Goal: Information Seeking & Learning: Learn about a topic

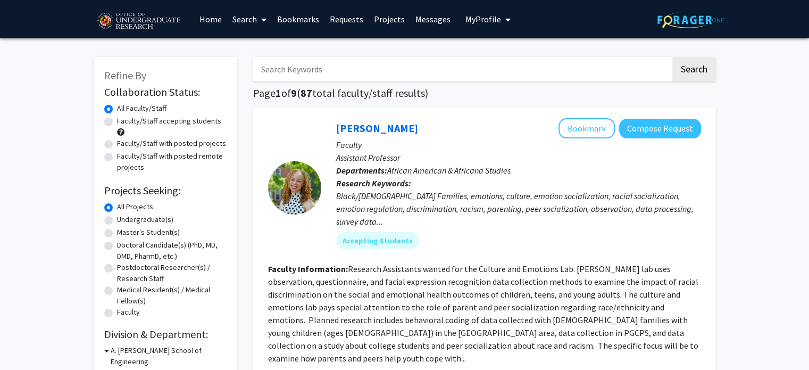
click at [149, 219] on label "Undergraduate(s)" at bounding box center [145, 219] width 56 height 11
click at [124, 219] on input "Undergraduate(s)" at bounding box center [120, 217] width 7 height 7
radio input "true"
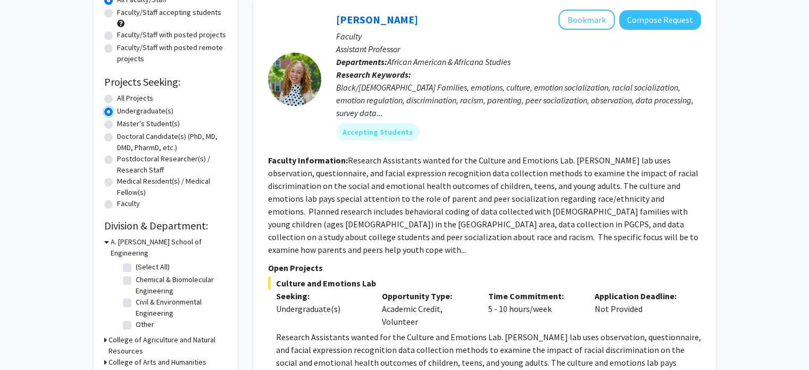
scroll to position [160, 0]
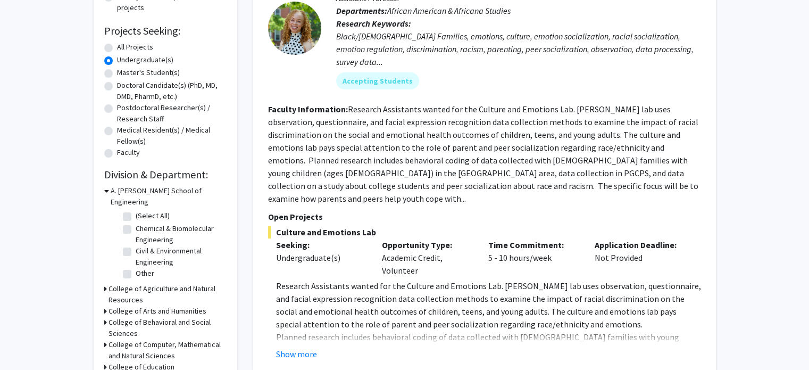
click at [107, 188] on icon at bounding box center [106, 190] width 5 height 11
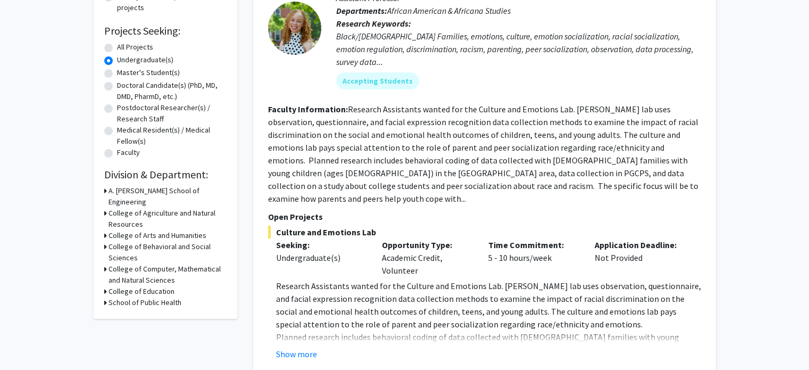
click at [109, 208] on h3 "College of Agriculture and Natural Resources" at bounding box center [168, 219] width 118 height 22
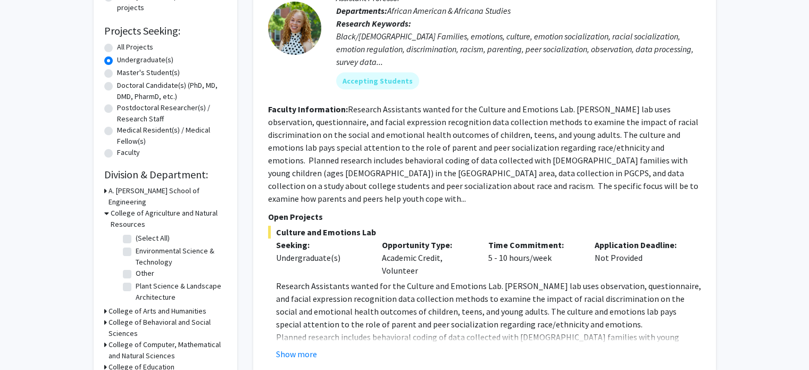
click at [136, 233] on label "(Select All)" at bounding box center [153, 238] width 34 height 11
click at [136, 233] on input "(Select All)" at bounding box center [139, 236] width 7 height 7
checkbox input "true"
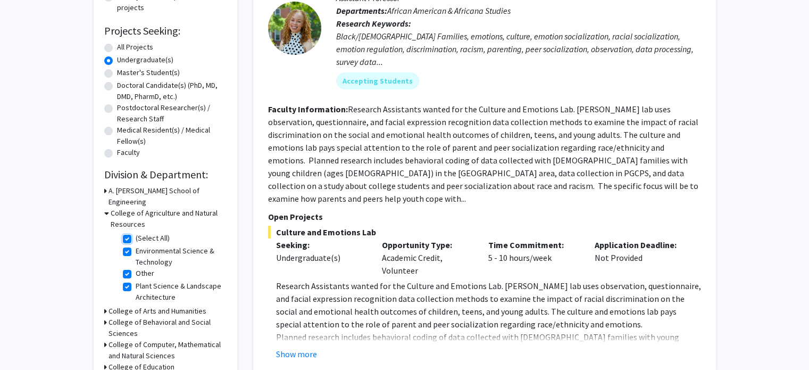
checkbox input "true"
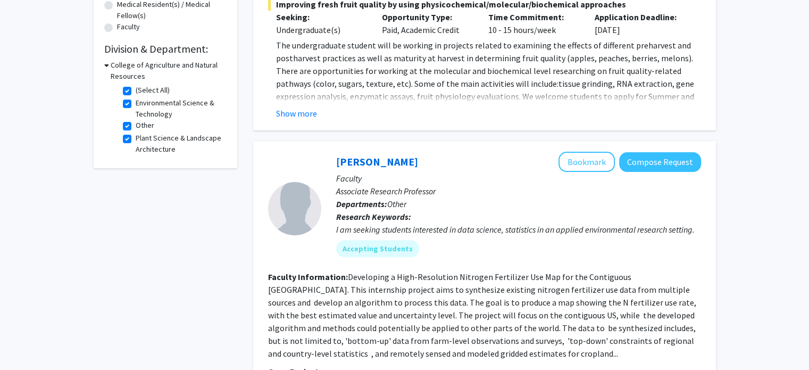
scroll to position [183, 0]
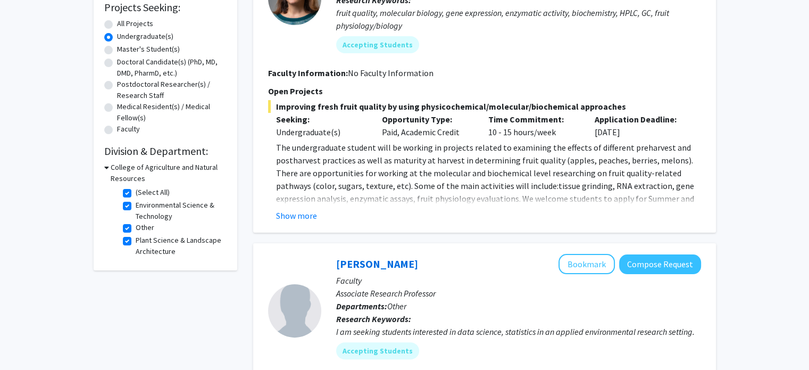
click at [132, 192] on fg-checkbox "(Select All) (Select All)" at bounding box center [173, 193] width 101 height 13
click at [136, 194] on label "(Select All)" at bounding box center [153, 192] width 34 height 11
click at [136, 194] on input "(Select All)" at bounding box center [139, 190] width 7 height 7
checkbox input "false"
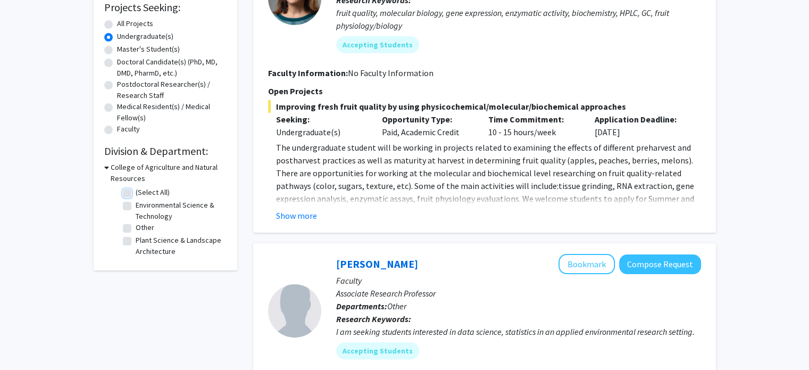
checkbox input "false"
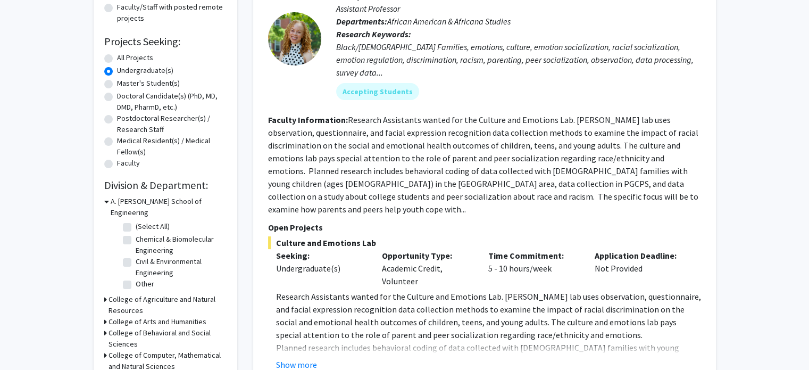
scroll to position [160, 0]
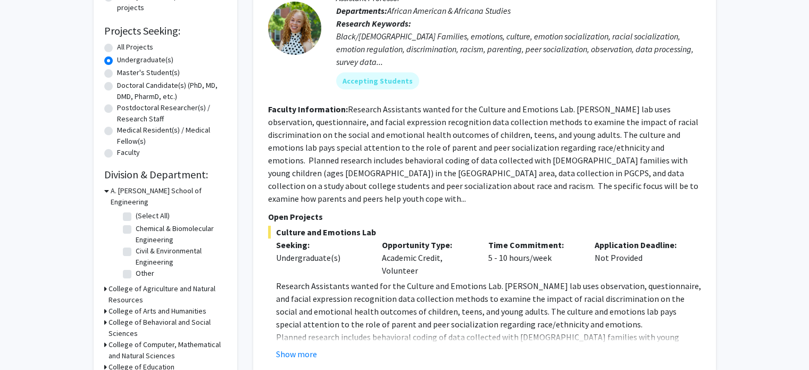
click at [106, 190] on icon at bounding box center [106, 190] width 5 height 11
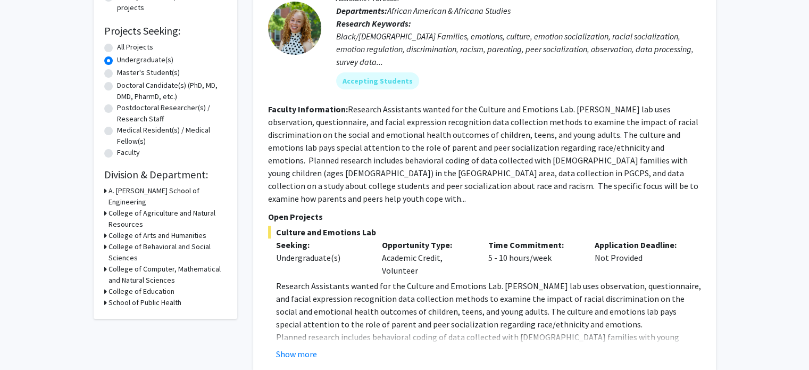
click at [105, 263] on icon at bounding box center [105, 268] width 3 height 11
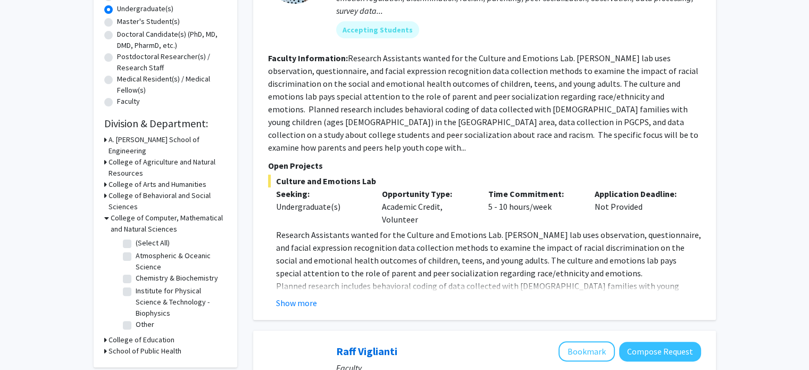
scroll to position [213, 0]
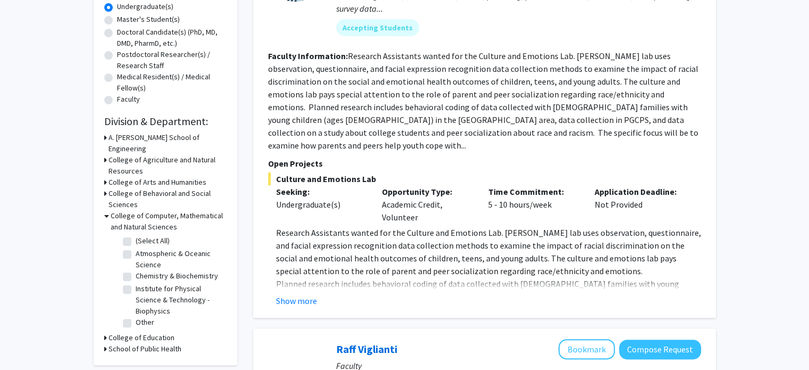
click at [136, 235] on label "(Select All)" at bounding box center [153, 240] width 34 height 11
click at [136, 235] on input "(Select All)" at bounding box center [139, 238] width 7 height 7
checkbox input "true"
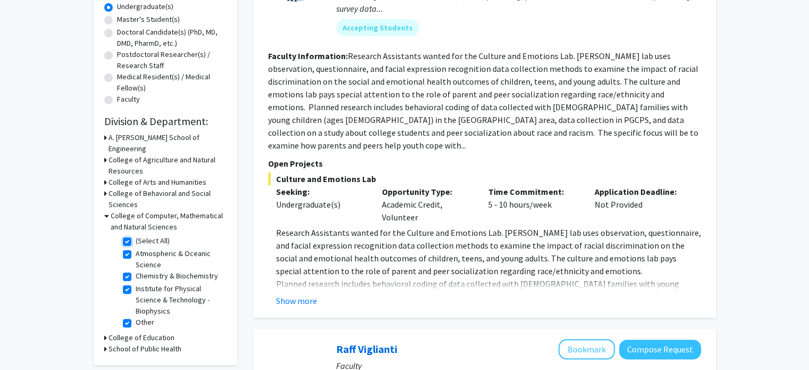
checkbox input "true"
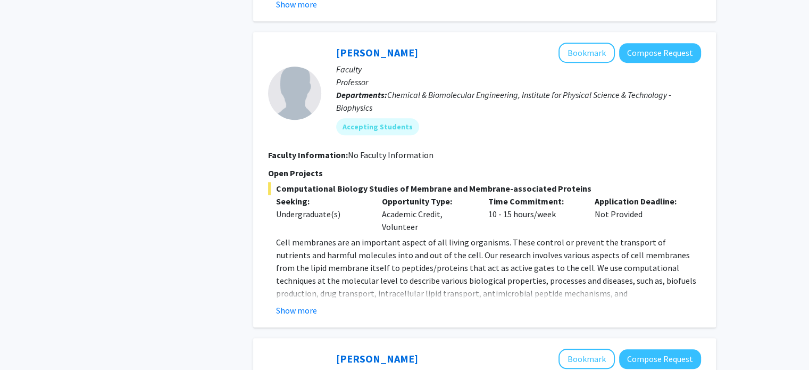
scroll to position [851, 0]
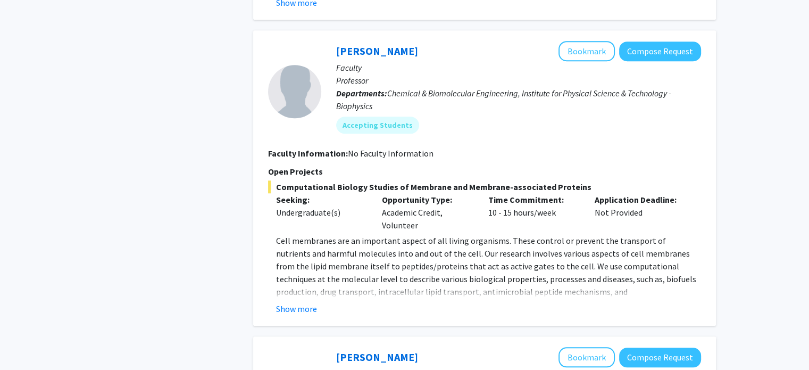
click at [297, 317] on div "[PERSON_NAME] Bookmark Compose Request Faculty Professor Departments: Chemical …" at bounding box center [484, 177] width 463 height 295
click at [297, 305] on button "Show more" at bounding box center [296, 308] width 41 height 13
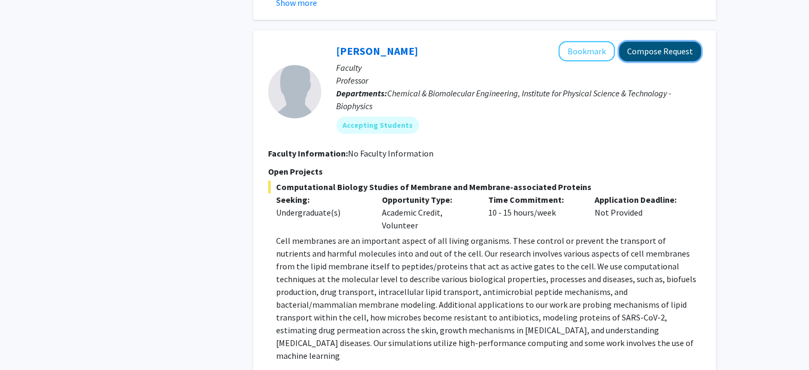
click at [682, 49] on button "Compose Request" at bounding box center [660, 52] width 82 height 20
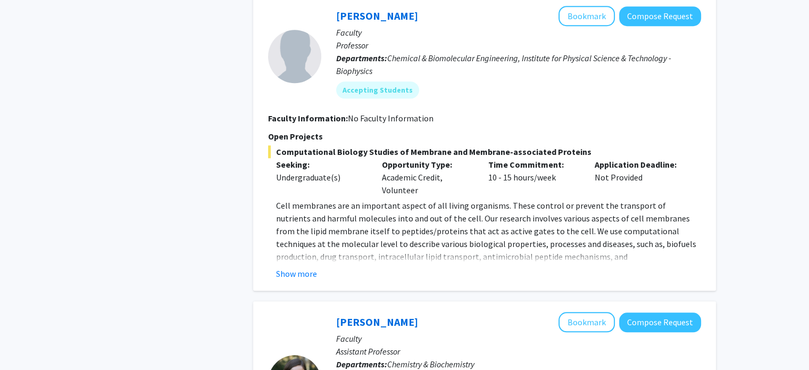
scroll to position [905, 0]
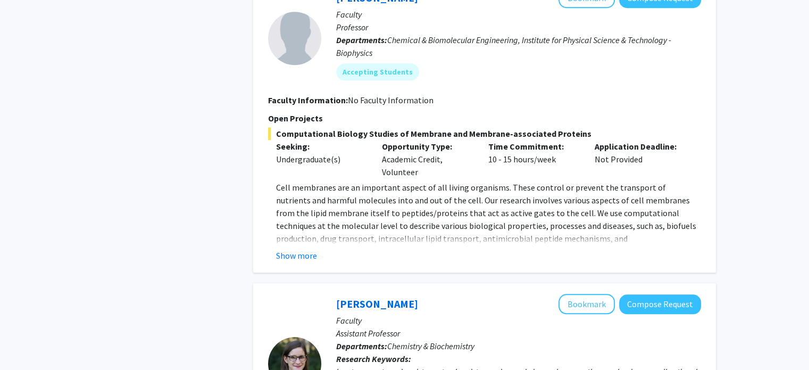
click at [298, 261] on div "[PERSON_NAME] Bookmark Compose Request Faculty Professor Departments: Chemical …" at bounding box center [484, 124] width 463 height 295
click at [300, 254] on button "Show more" at bounding box center [296, 255] width 41 height 13
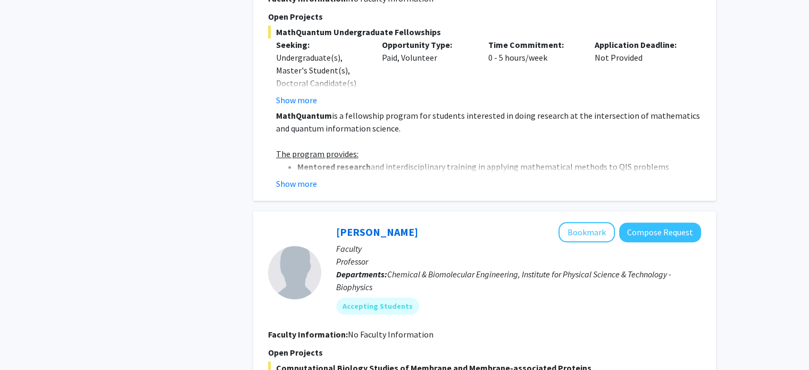
scroll to position [864, 0]
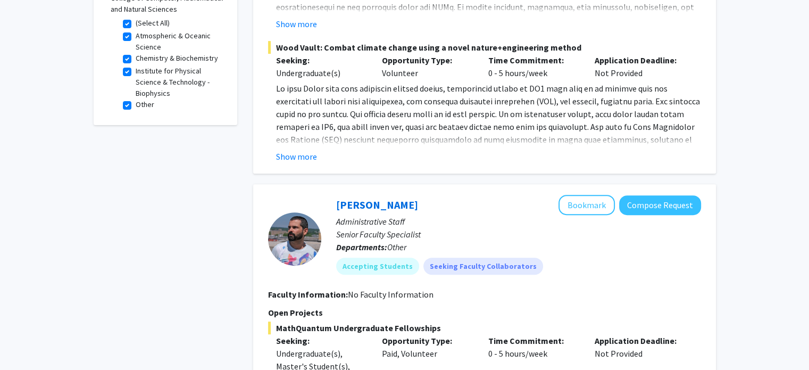
drag, startPoint x: 510, startPoint y: 72, endPoint x: 458, endPoint y: -64, distance: 145.8
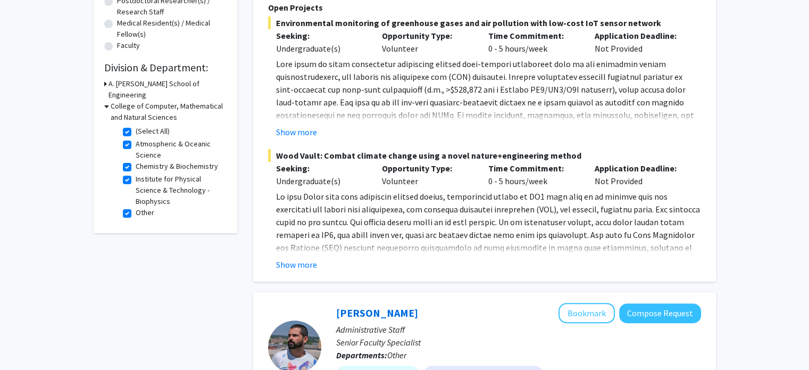
click at [123, 123] on fg-checkbox-list "(Select All) (Select All) Atmospheric & Oceanic Science Atmospheric & Oceanic S…" at bounding box center [173, 172] width 106 height 99
click at [136, 126] on label "(Select All)" at bounding box center [153, 131] width 34 height 11
click at [136, 126] on input "(Select All)" at bounding box center [139, 129] width 7 height 7
checkbox input "false"
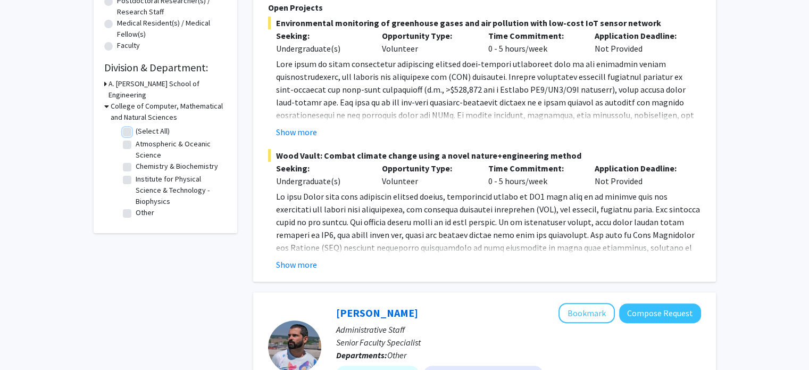
checkbox input "false"
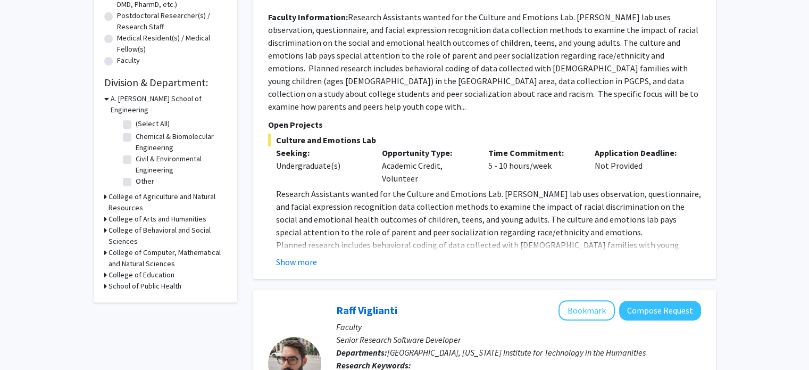
scroll to position [426, 0]
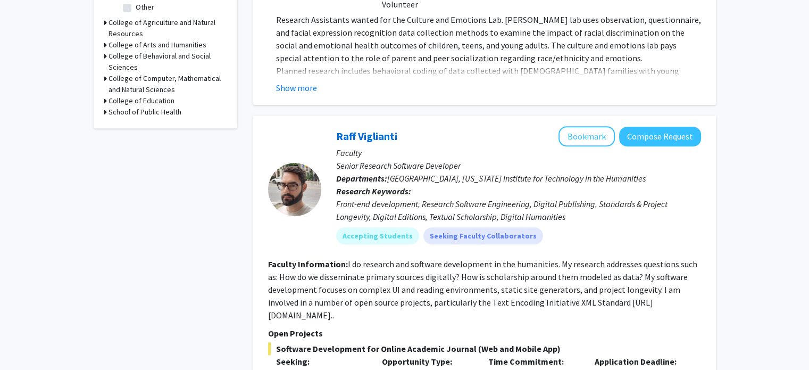
click at [123, 106] on h3 "School of Public Health" at bounding box center [145, 111] width 73 height 11
click at [136, 120] on label "Department of Global, Environmental, and Occupational Health" at bounding box center [180, 137] width 88 height 34
click at [136, 120] on input "Department of Global, Environmental, and Occupational Health" at bounding box center [139, 123] width 7 height 7
checkbox input "true"
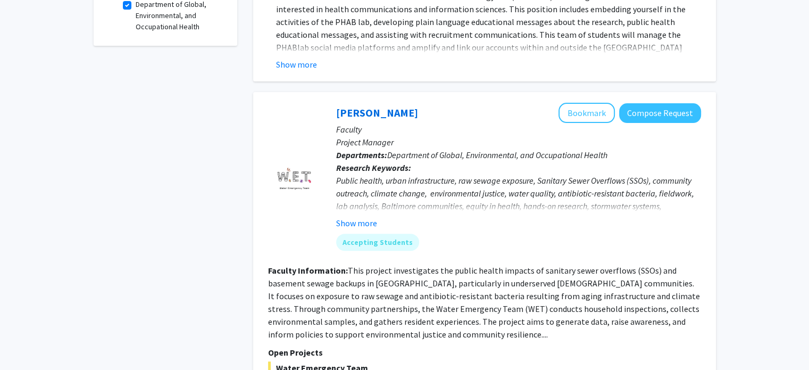
scroll to position [372, 0]
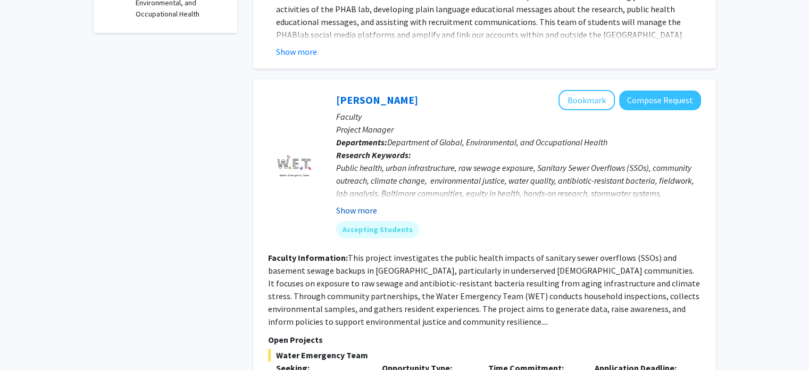
click at [356, 206] on button "Show more" at bounding box center [356, 210] width 41 height 13
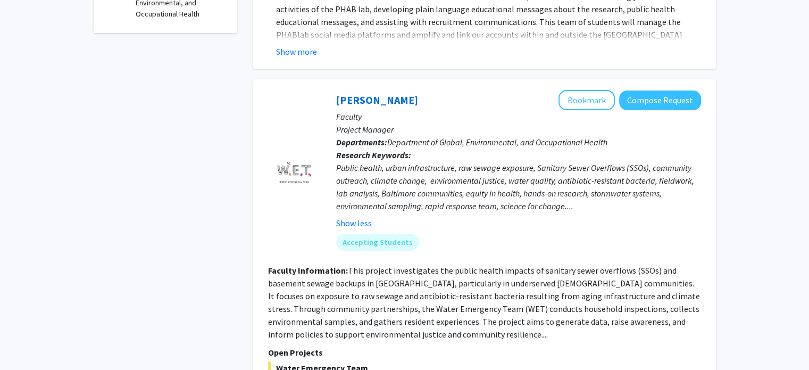
click at [360, 219] on button "Show less" at bounding box center [354, 223] width 36 height 13
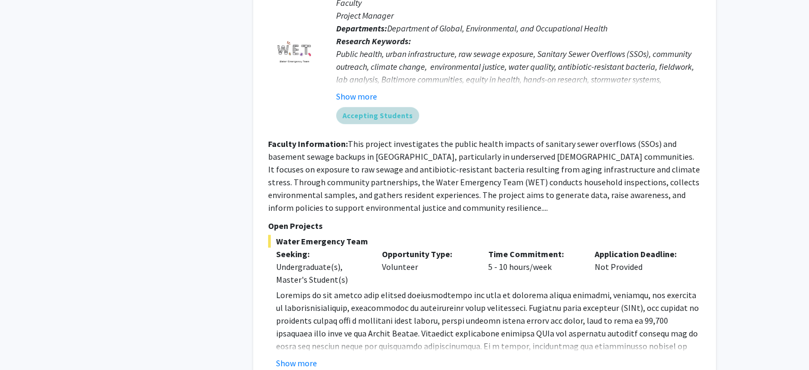
scroll to position [532, 0]
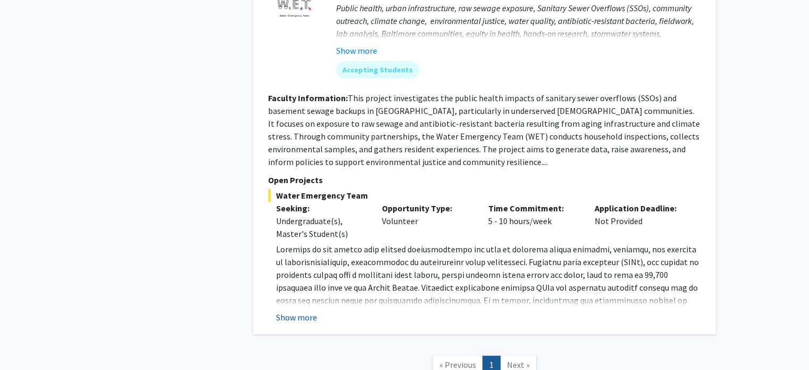
click at [287, 319] on button "Show more" at bounding box center [296, 317] width 41 height 13
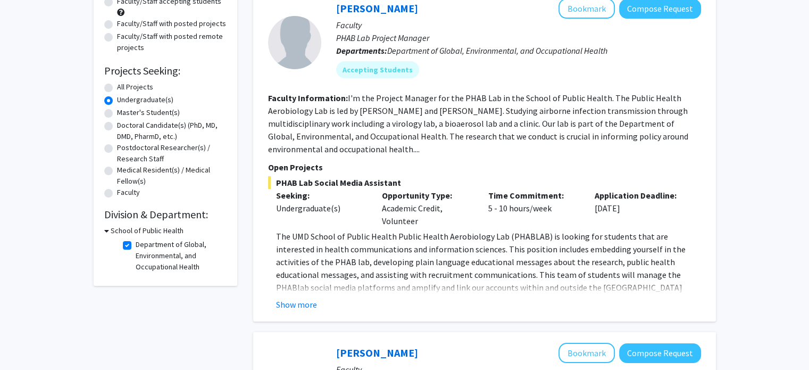
scroll to position [160, 0]
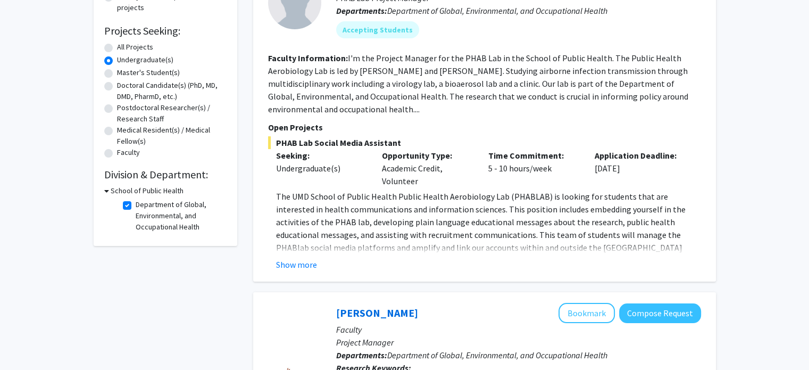
click at [136, 207] on label "Department of Global, Environmental, and Occupational Health" at bounding box center [180, 216] width 88 height 34
click at [136, 206] on input "Department of Global, Environmental, and Occupational Health" at bounding box center [139, 202] width 7 height 7
checkbox input "false"
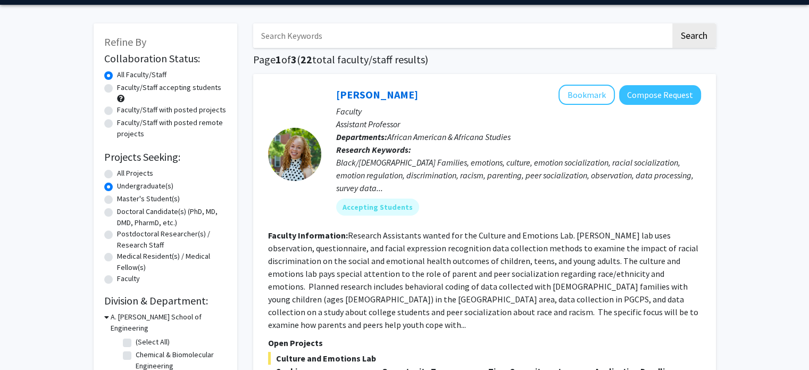
scroll to position [213, 0]
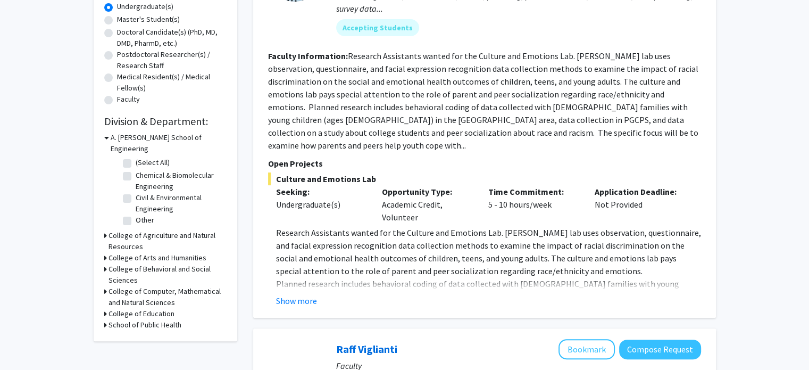
click at [129, 252] on h3 "College of Arts and Humanities" at bounding box center [158, 257] width 98 height 11
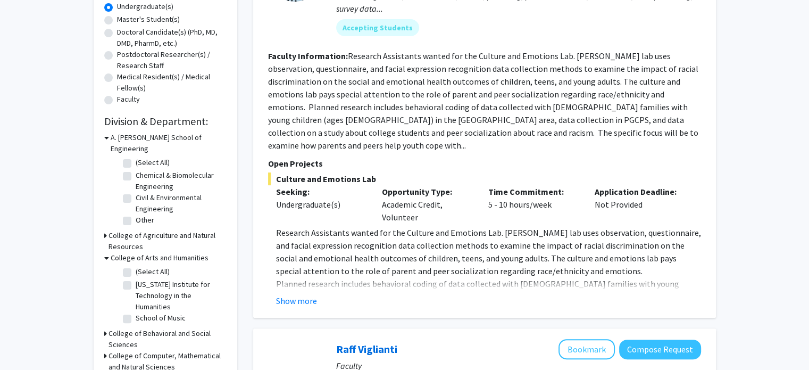
click at [129, 252] on h3 "College of Arts and Humanities" at bounding box center [160, 257] width 98 height 11
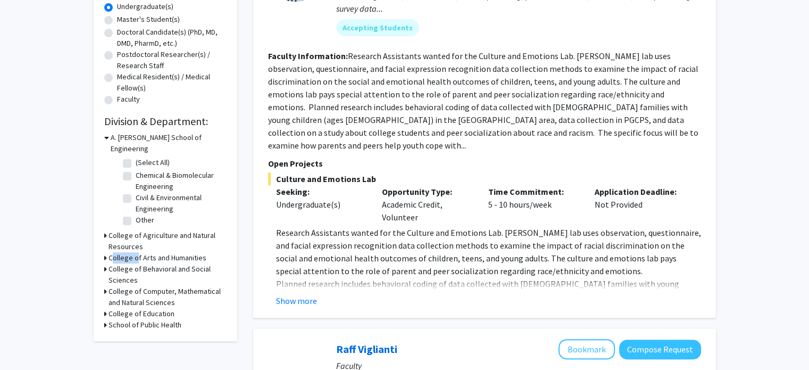
click at [129, 252] on h3 "College of Arts and Humanities" at bounding box center [158, 257] width 98 height 11
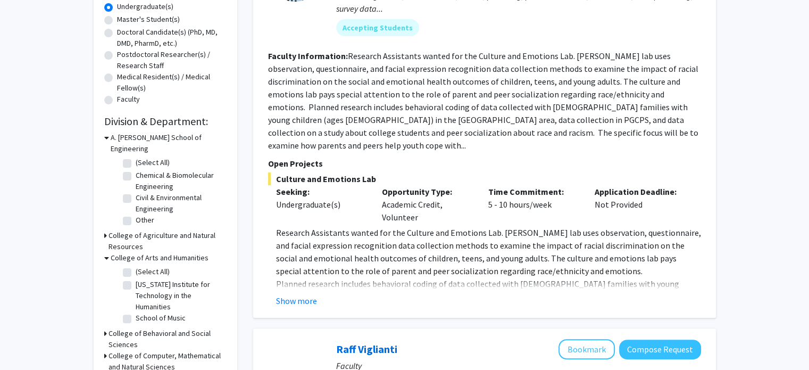
click at [130, 312] on fg-checkbox "School of Music School of Music" at bounding box center [173, 318] width 101 height 13
click at [136, 312] on label "School of Music" at bounding box center [161, 317] width 50 height 11
click at [136, 312] on input "School of Music" at bounding box center [139, 315] width 7 height 7
checkbox input "true"
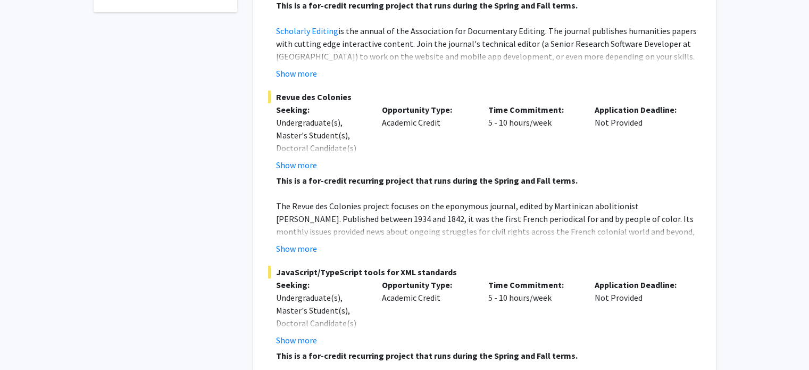
scroll to position [532, 0]
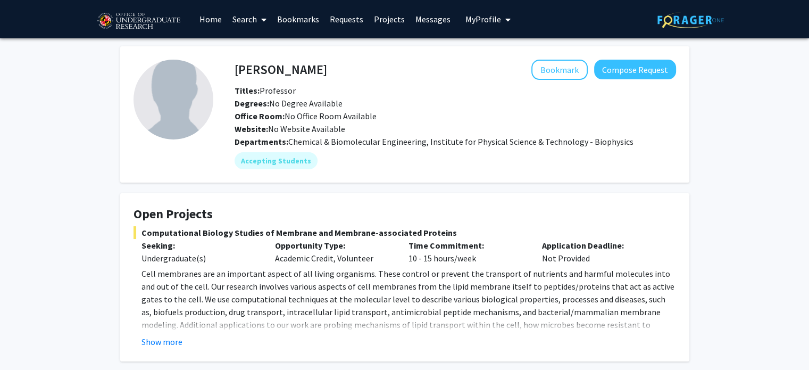
click at [276, 70] on h4 "[PERSON_NAME]" at bounding box center [281, 70] width 93 height 20
